Goal: Task Accomplishment & Management: Use online tool/utility

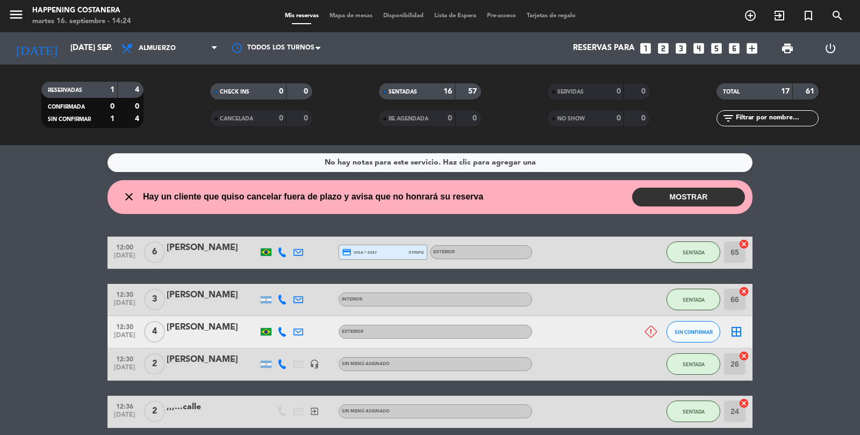
click at [676, 199] on button "MOSTRAR" at bounding box center [688, 197] width 113 height 19
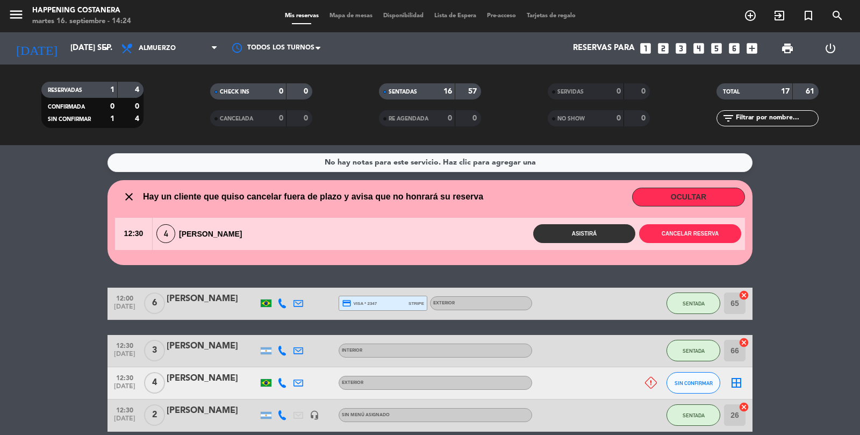
click at [701, 203] on button "OCULTAR" at bounding box center [688, 197] width 113 height 19
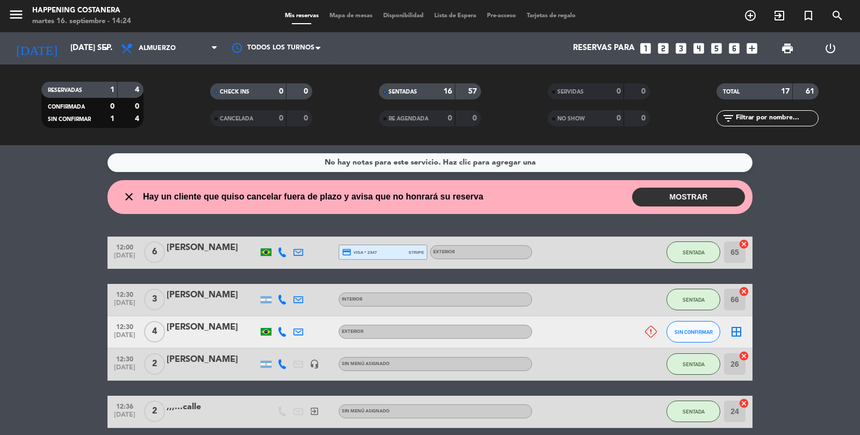
click at [349, 15] on span "Mapa de mesas" at bounding box center [351, 16] width 54 height 6
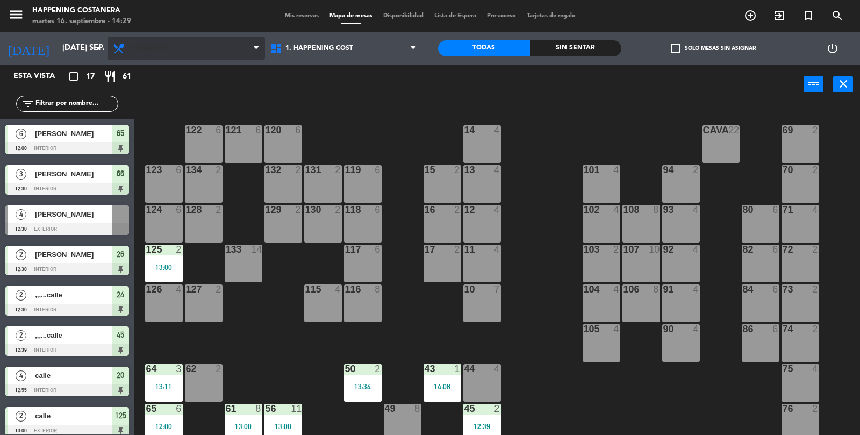
click at [153, 45] on span "Almuerzo" at bounding box center [149, 49] width 37 height 8
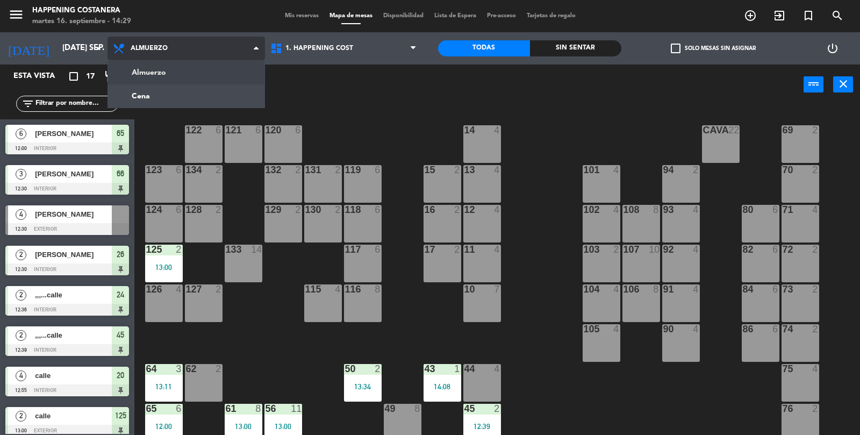
click at [143, 100] on ng-component "menu Happening Costanera martes 16. septiembre - 14:29 Mis reservas Mapa de mes…" at bounding box center [430, 218] width 860 height 436
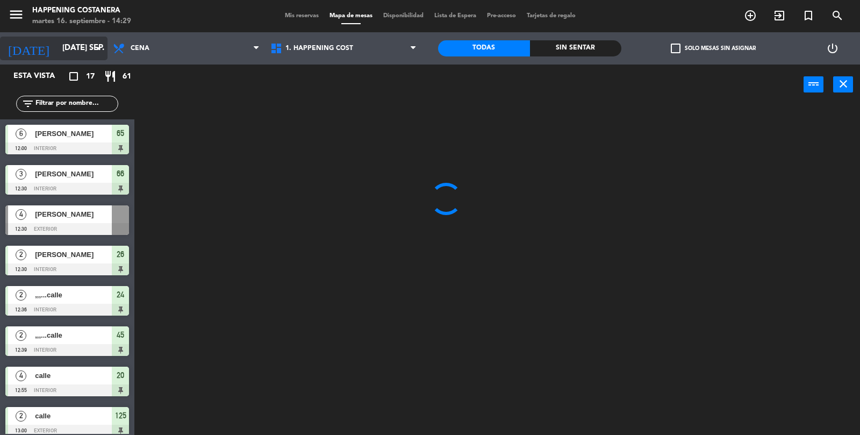
click at [73, 45] on input "[DATE] sep." at bounding box center [109, 48] width 104 height 20
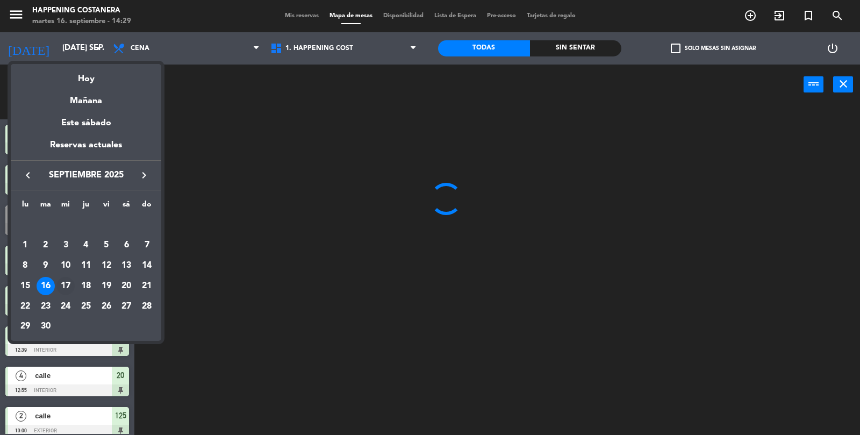
click at [73, 281] on div "17" at bounding box center [65, 286] width 18 height 18
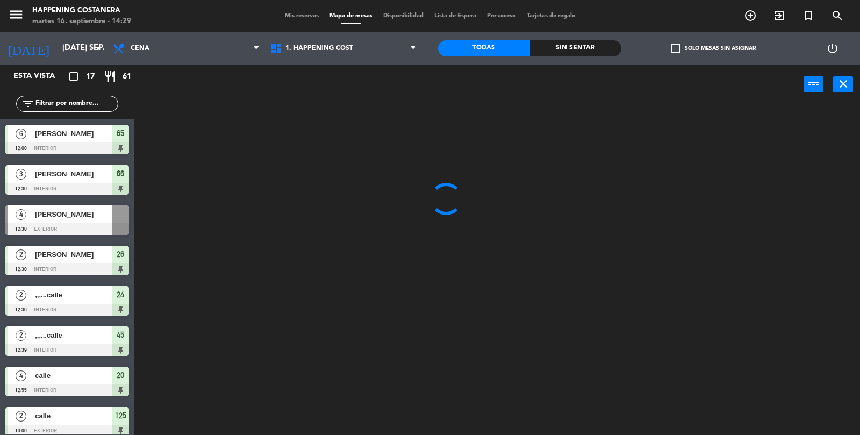
type input "mié. [DATE]"
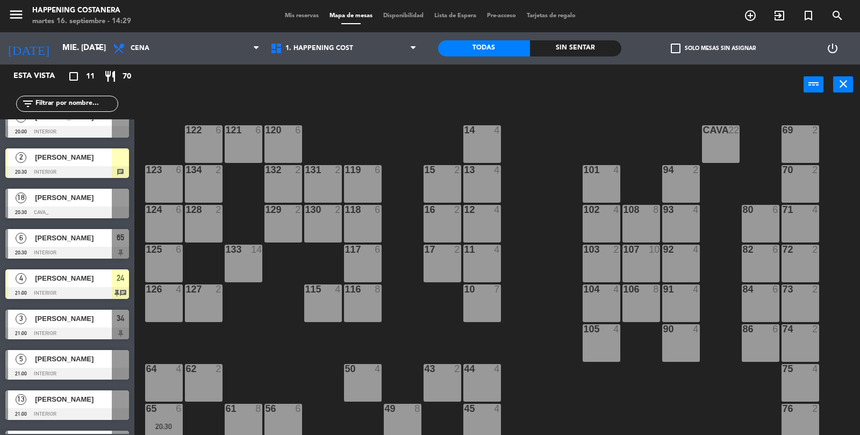
scroll to position [57, 0]
click at [78, 197] on span "[PERSON_NAME]" at bounding box center [73, 197] width 77 height 11
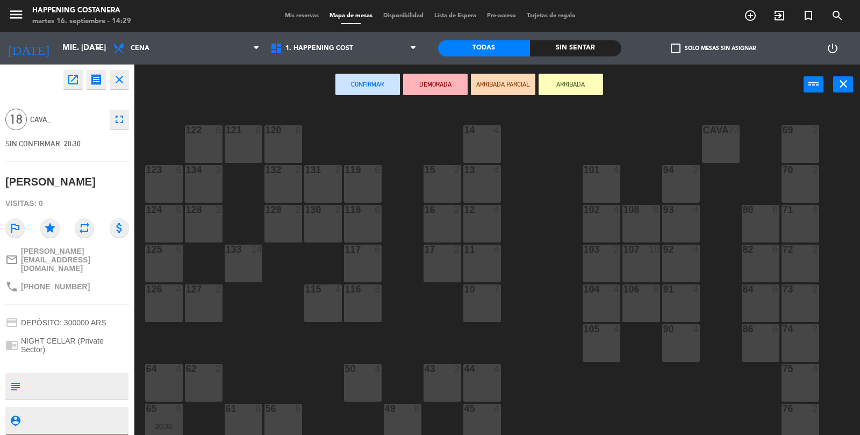
click at [728, 144] on div "CAVA 22" at bounding box center [721, 144] width 38 height 38
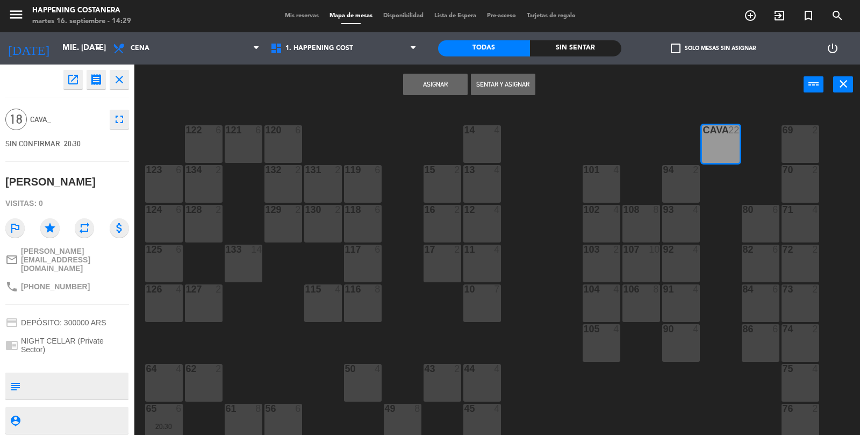
click at [427, 91] on button "Asignar" at bounding box center [435, 85] width 65 height 22
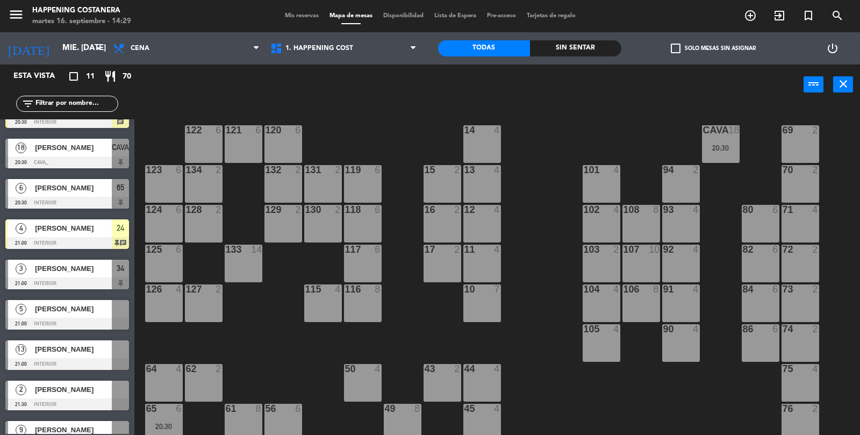
scroll to position [129, 0]
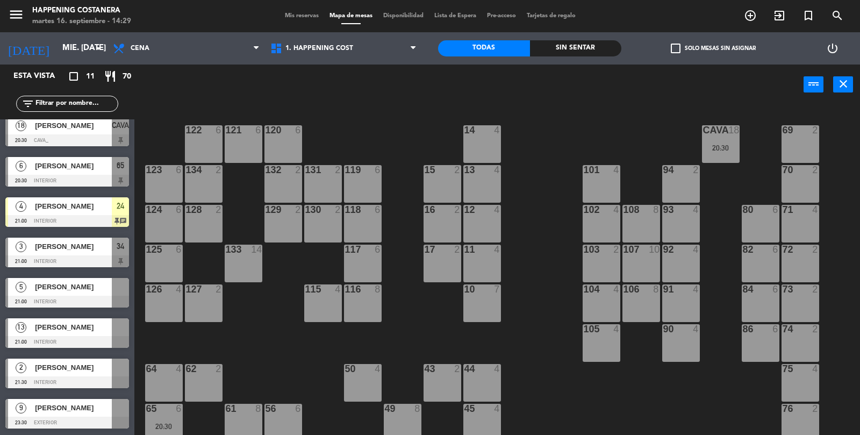
click at [46, 340] on div at bounding box center [67, 342] width 124 height 12
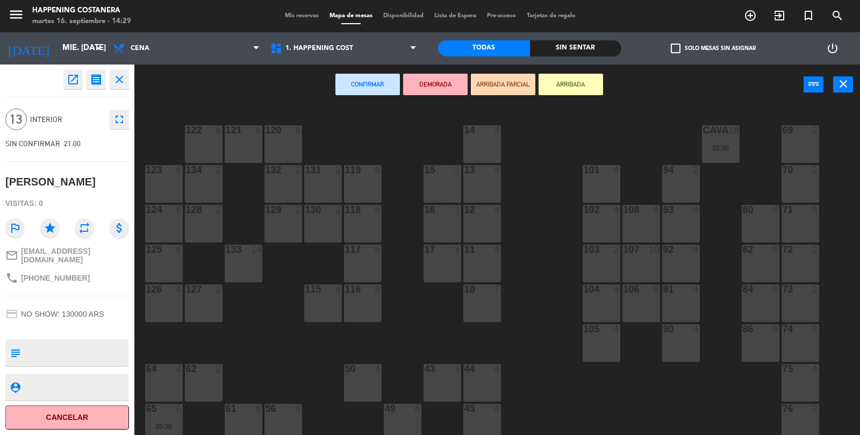
click at [76, 82] on icon "open_in_new" at bounding box center [73, 79] width 13 height 13
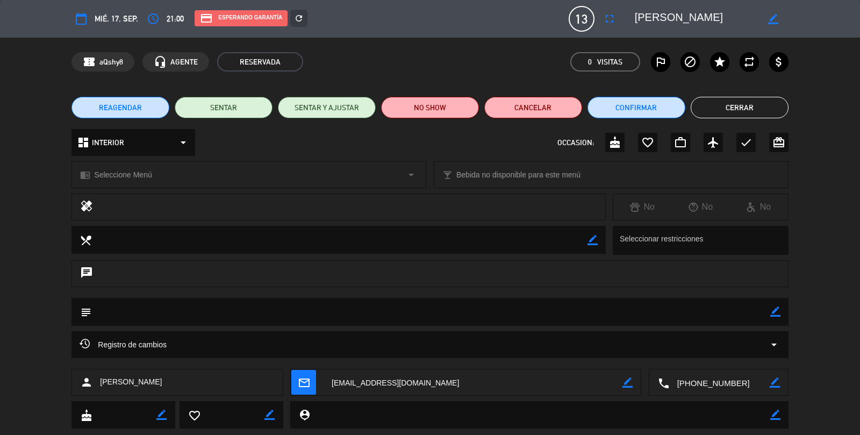
click at [764, 99] on button "Cerrar" at bounding box center [740, 108] width 98 height 22
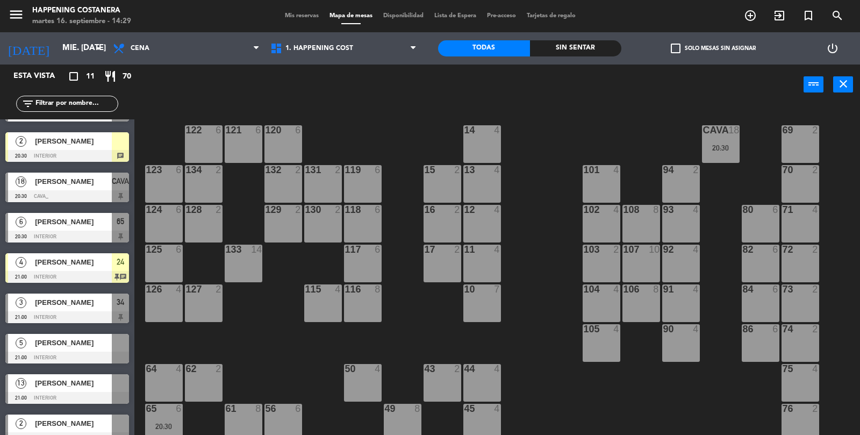
scroll to position [77, 0]
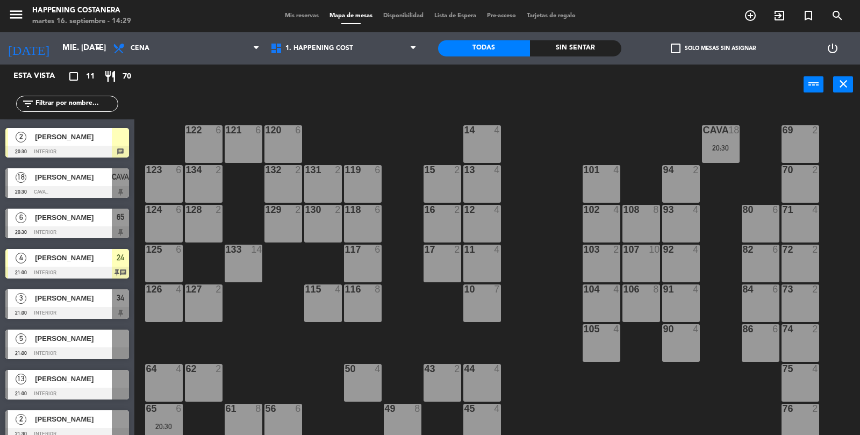
click at [70, 388] on div at bounding box center [67, 394] width 124 height 12
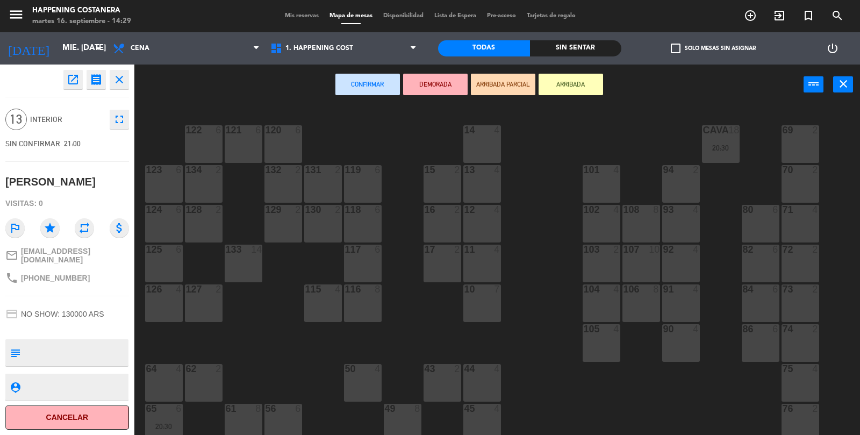
click at [801, 412] on div at bounding box center [800, 409] width 18 height 10
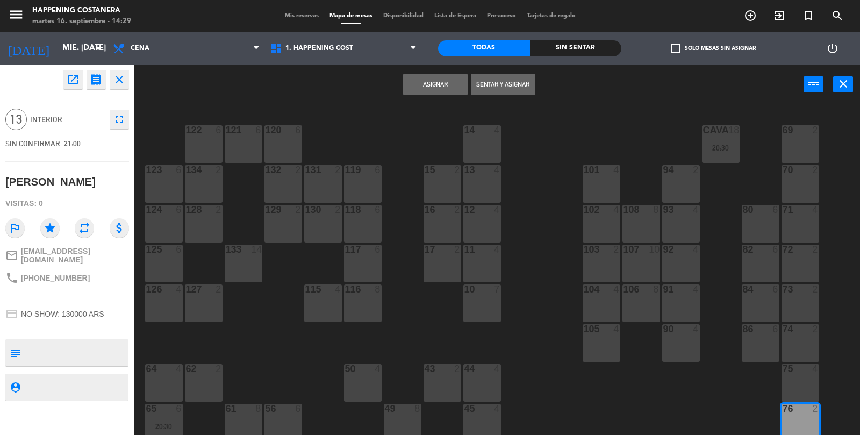
click at [804, 393] on div "75 4" at bounding box center [801, 383] width 38 height 38
click at [800, 342] on div "74 2" at bounding box center [801, 343] width 38 height 38
click at [441, 81] on button "Asignar" at bounding box center [435, 85] width 65 height 22
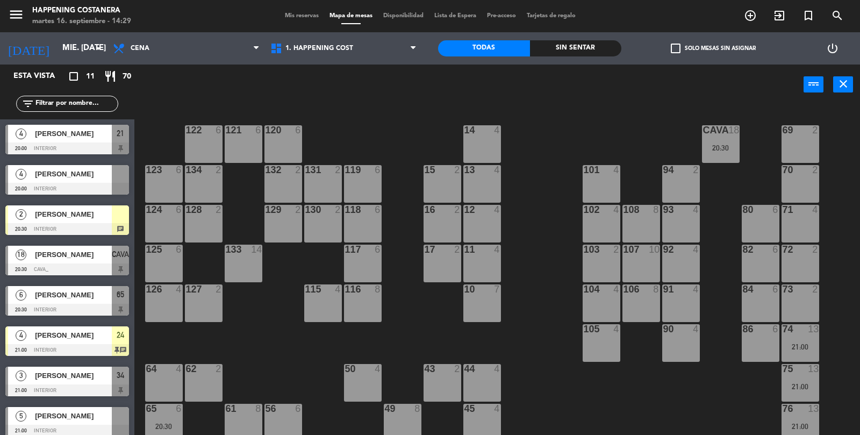
scroll to position [39, 0]
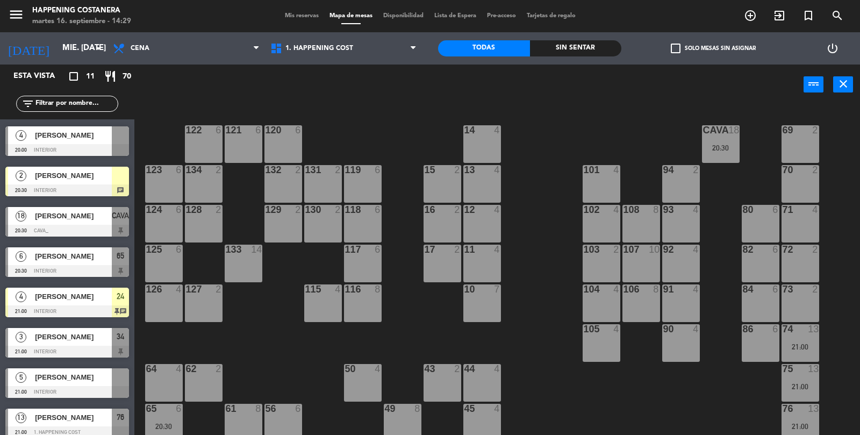
click at [727, 145] on div "20:30" at bounding box center [721, 148] width 38 height 8
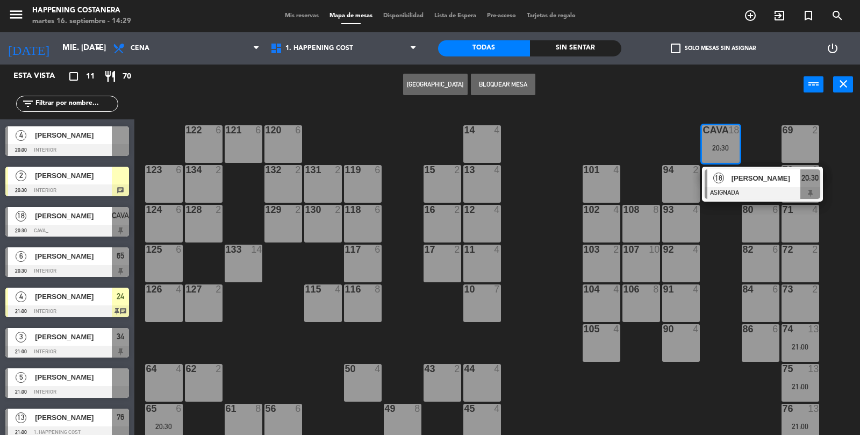
click at [761, 177] on span "[PERSON_NAME]" at bounding box center [766, 178] width 69 height 11
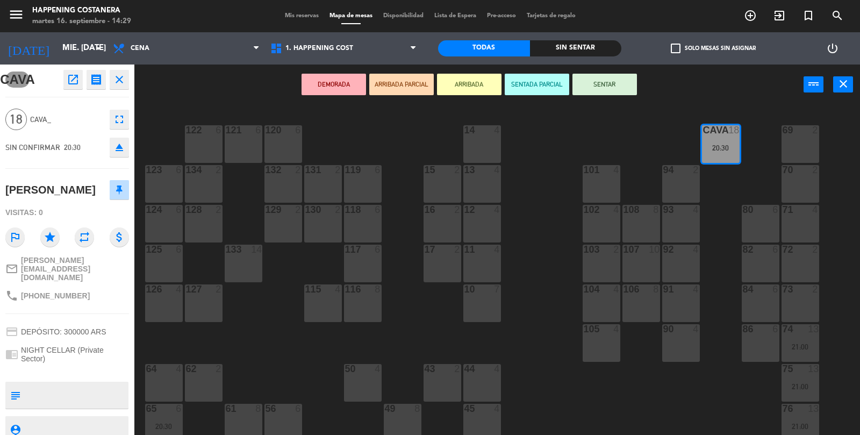
click at [56, 384] on textarea at bounding box center [76, 395] width 103 height 23
click at [74, 384] on textarea at bounding box center [76, 395] width 103 height 23
type textarea "a la carta"
click at [97, 293] on div "CAVA open_in_new receipt 8:30 PM mié., [DATE] personas [PERSON_NAME] Mesa CAVA …" at bounding box center [67, 250] width 134 height 370
click at [73, 87] on button "open_in_new" at bounding box center [72, 79] width 19 height 19
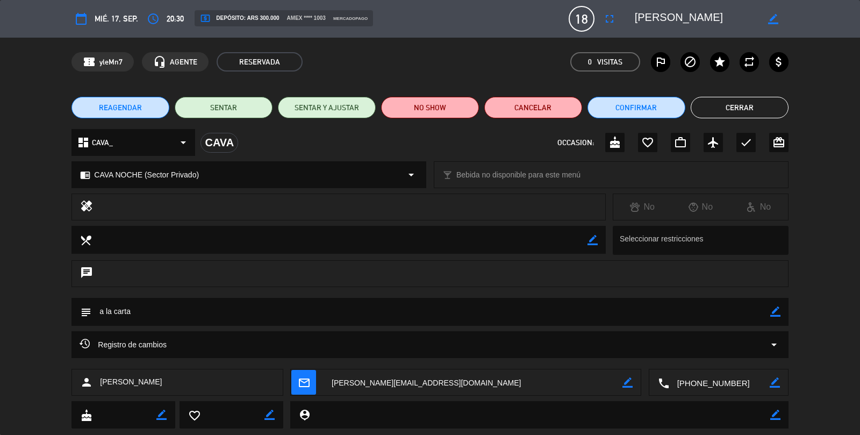
click at [744, 99] on button "Cerrar" at bounding box center [740, 108] width 98 height 22
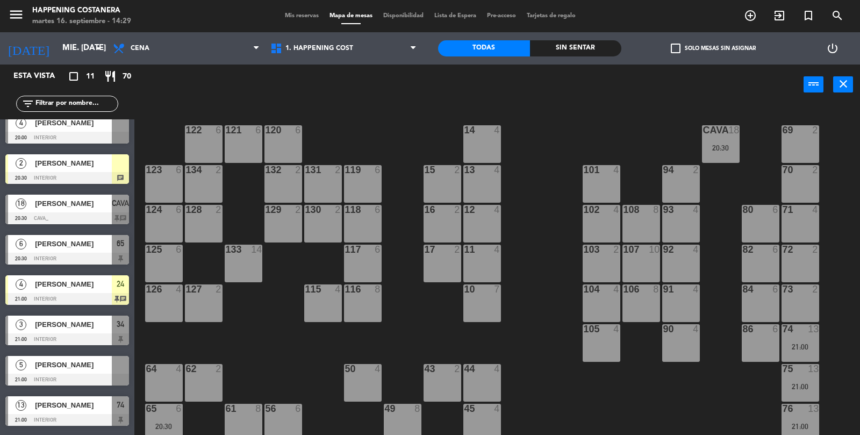
scroll to position [0, 0]
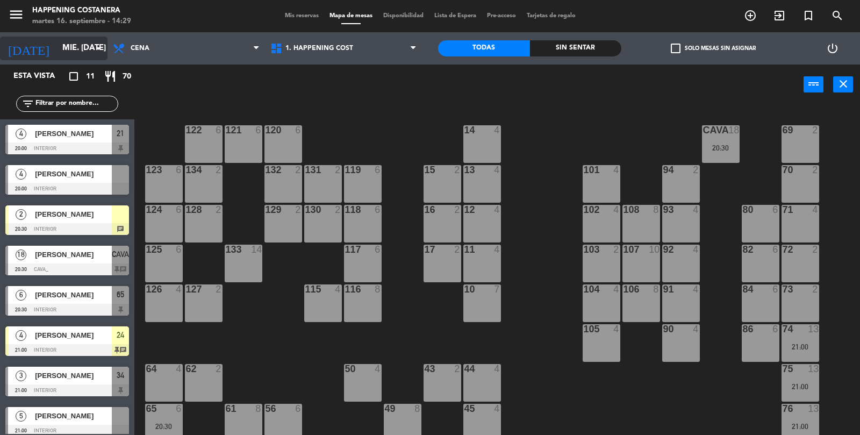
click at [57, 56] on input "mié. [DATE]" at bounding box center [109, 48] width 104 height 20
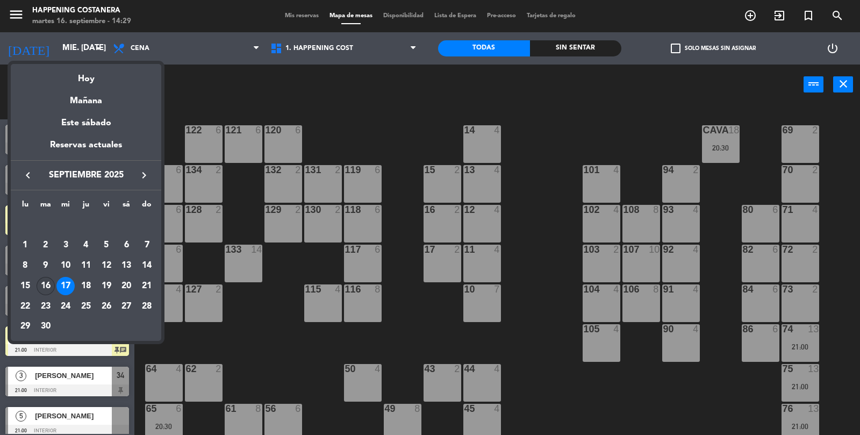
click at [51, 280] on div "16" at bounding box center [46, 286] width 18 height 18
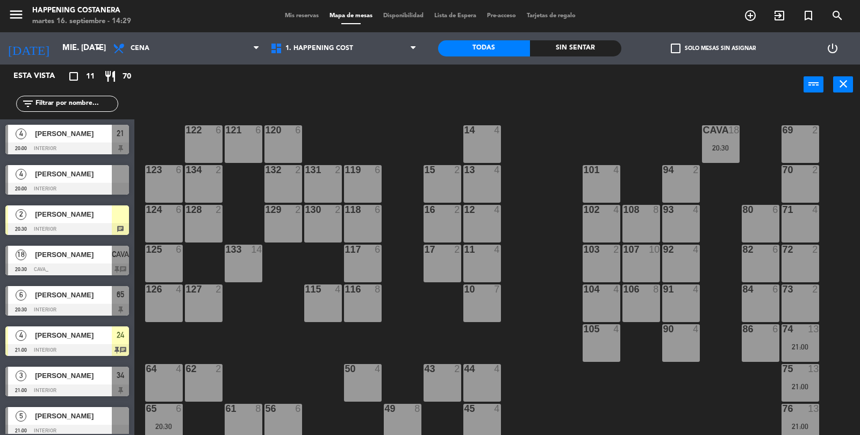
type input "[DATE] sep."
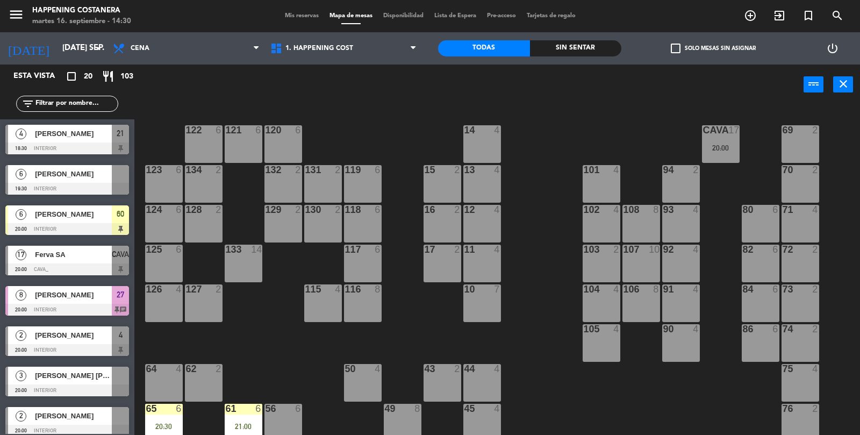
click at [40, 260] on span "Ferva SA" at bounding box center [73, 254] width 77 height 11
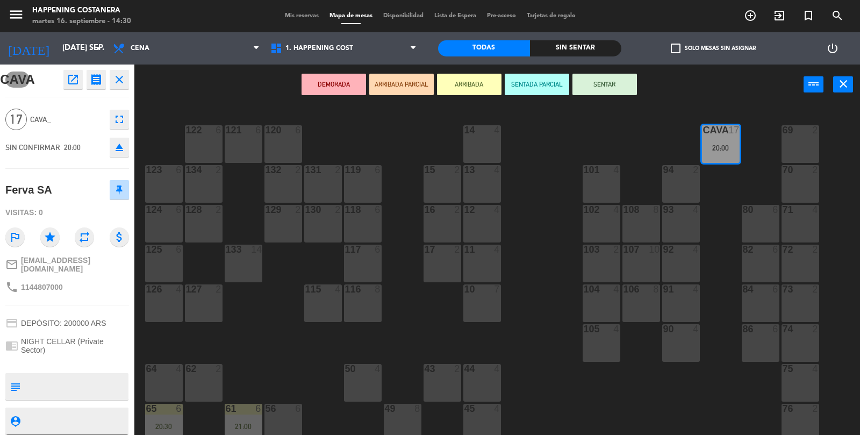
click at [118, 82] on icon "close" at bounding box center [119, 79] width 13 height 13
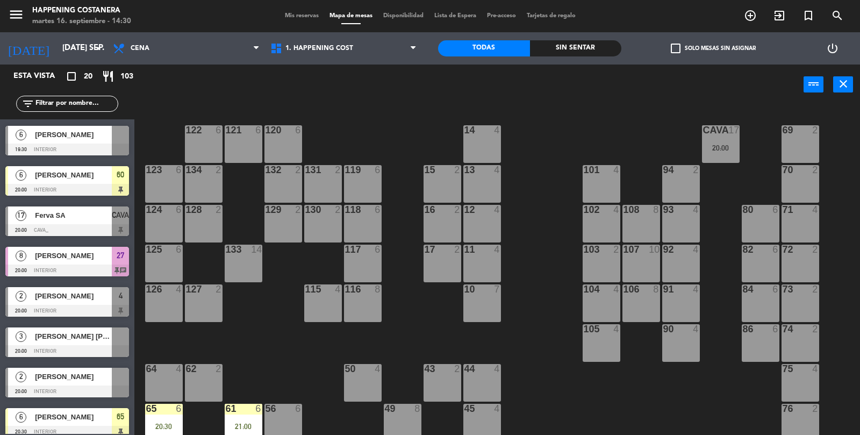
scroll to position [39, 0]
